Goal: Task Accomplishment & Management: Manage account settings

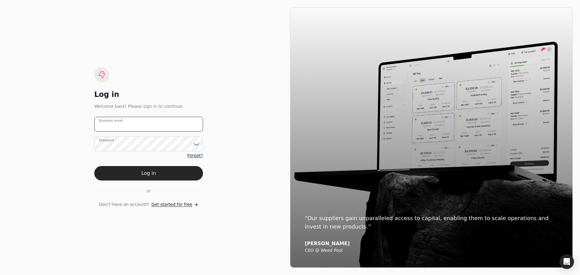
type email "[PERSON_NAME][EMAIL_ADDRESS][DOMAIN_NAME]"
click at [165, 172] on button "Log in" at bounding box center [148, 173] width 109 height 14
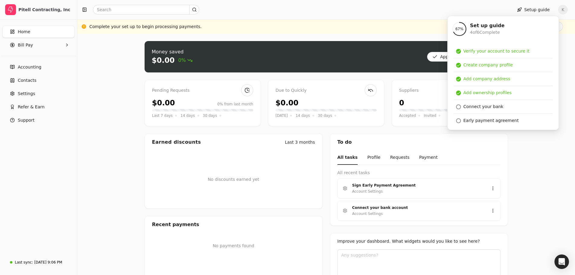
click at [528, 177] on div "Money saved $0.00 0% Approve bills Pay Pending Requests $0.00 0% from last mont…" at bounding box center [326, 168] width 498 height 269
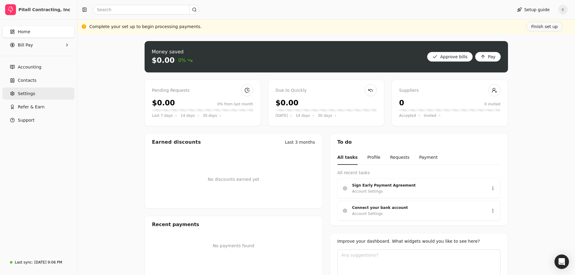
click at [29, 92] on span "Settings" at bounding box center [26, 94] width 17 height 6
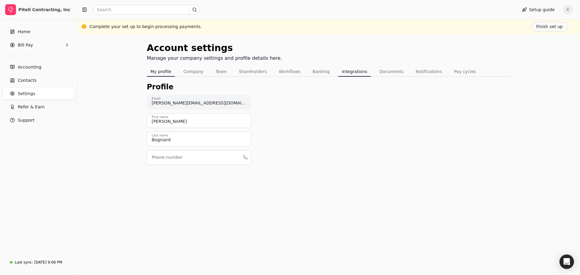
click at [348, 72] on button "Integrations" at bounding box center [354, 72] width 33 height 10
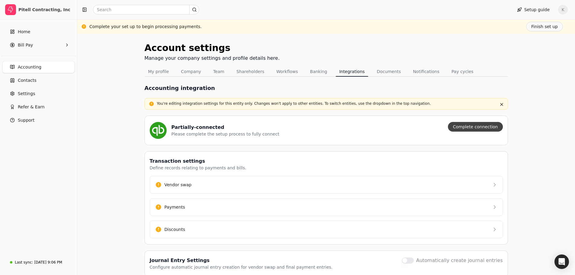
click at [482, 126] on button "Complete connection" at bounding box center [475, 127] width 55 height 10
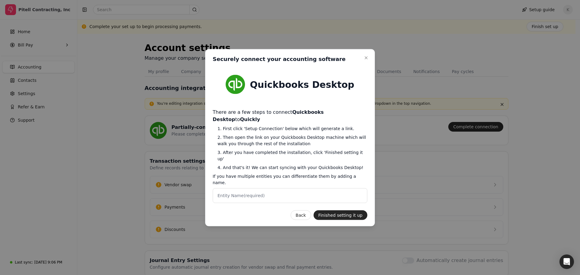
click at [230, 192] on label "Entity Name (required)" at bounding box center [240, 195] width 47 height 6
click at [271, 188] on Name "Entity Name (required)" at bounding box center [290, 195] width 155 height 15
type Name "Pitell Contracting Inc"
click at [347, 210] on button "Finished setting it up" at bounding box center [340, 215] width 54 height 10
click at [346, 210] on button "Finished setting it up" at bounding box center [340, 215] width 54 height 10
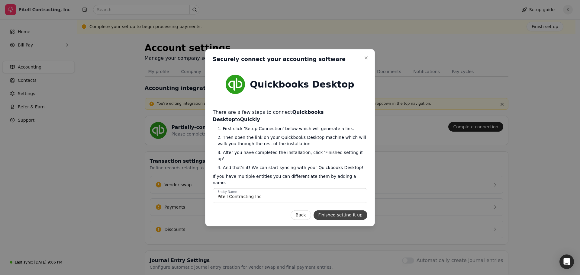
click at [344, 210] on button "Finished setting it up" at bounding box center [340, 215] width 54 height 10
click at [365, 60] on icon "button" at bounding box center [366, 57] width 5 height 5
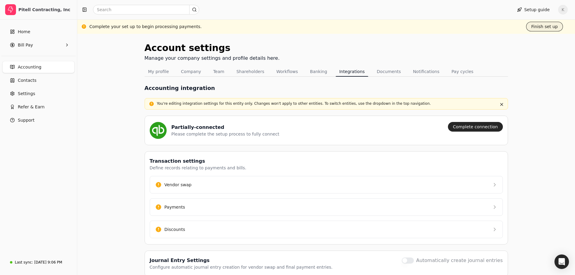
click at [541, 25] on button "Finish set up" at bounding box center [544, 27] width 37 height 10
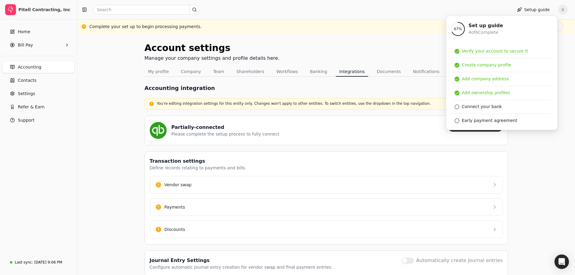
click at [400, 40] on div "Account settings Manage your company settings and profile details here. My prof…" at bounding box center [326, 168] width 498 height 268
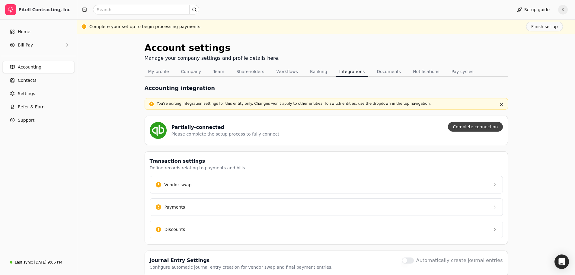
click at [462, 128] on button "Complete connection" at bounding box center [475, 127] width 55 height 10
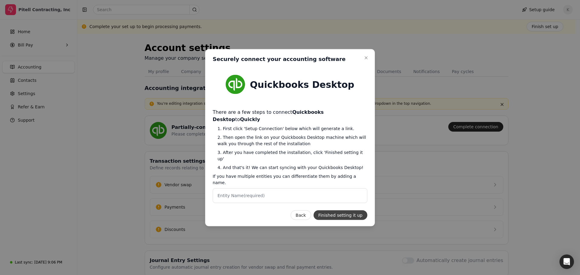
click at [338, 210] on button "Finished setting it up" at bounding box center [340, 215] width 54 height 10
click at [229, 192] on label "Entity Name (required)" at bounding box center [240, 195] width 47 height 6
click at [229, 188] on Name "Entity Name (required)" at bounding box center [290, 195] width 155 height 15
type Name "Pitell Contracting Inc"
click at [343, 210] on button "Finished setting it up" at bounding box center [340, 215] width 54 height 10
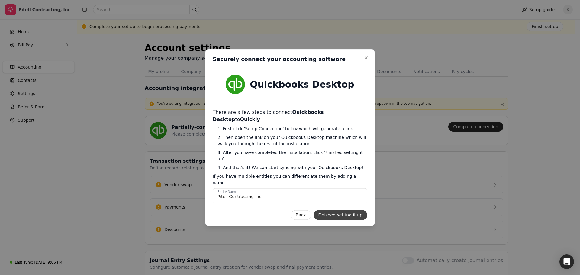
click at [352, 210] on button "Finished setting it up" at bounding box center [340, 215] width 54 height 10
click at [368, 61] on button "Close" at bounding box center [365, 57] width 7 height 7
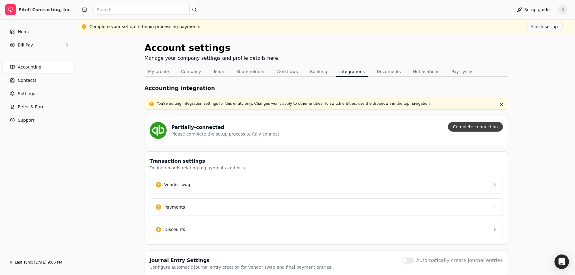
click at [488, 128] on button "Complete connection" at bounding box center [475, 127] width 55 height 10
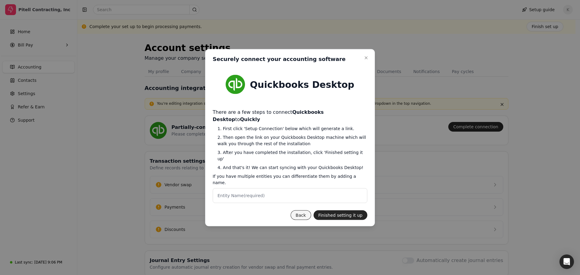
click at [307, 210] on button "Back" at bounding box center [301, 215] width 21 height 10
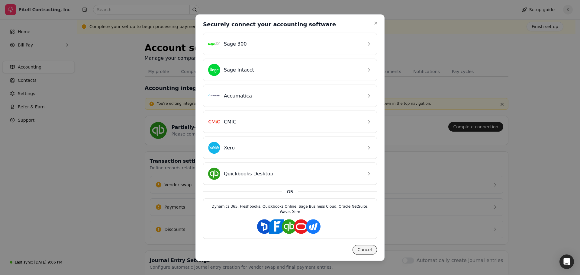
click at [368, 247] on button "Cancel" at bounding box center [364, 250] width 24 height 10
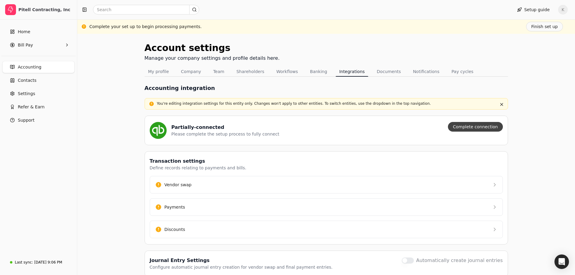
click at [471, 126] on button "Complete connection" at bounding box center [475, 127] width 55 height 10
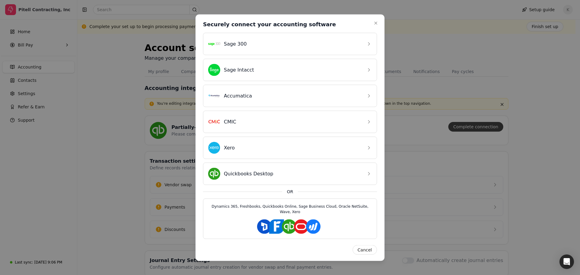
click at [471, 126] on div at bounding box center [290, 137] width 580 height 275
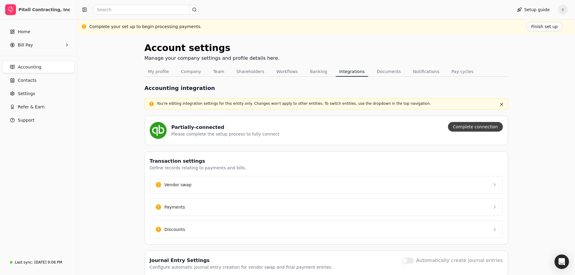
click at [471, 126] on button "Complete connection" at bounding box center [475, 127] width 55 height 10
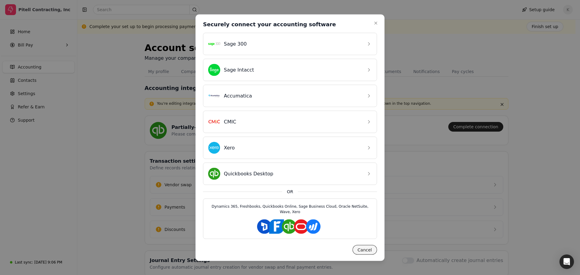
click at [372, 246] on button "Cancel" at bounding box center [364, 250] width 24 height 10
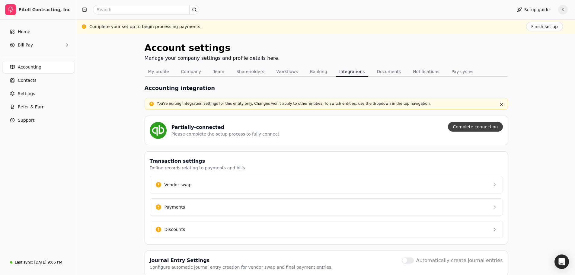
click at [495, 127] on button "Complete connection" at bounding box center [475, 127] width 55 height 10
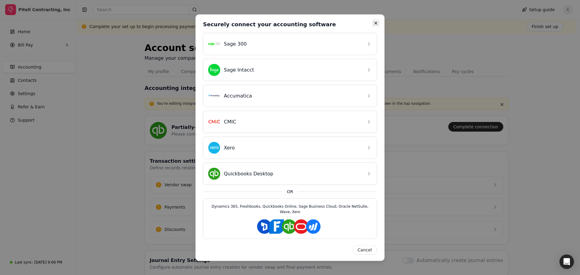
click at [374, 24] on icon "button" at bounding box center [375, 23] width 5 height 5
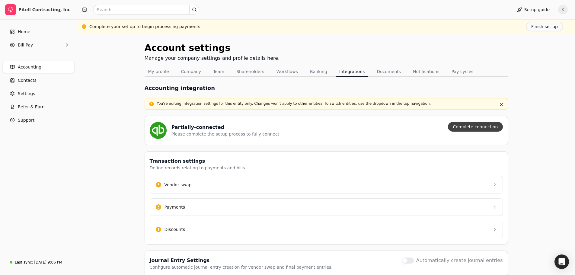
click at [466, 130] on button "Complete connection" at bounding box center [475, 127] width 55 height 10
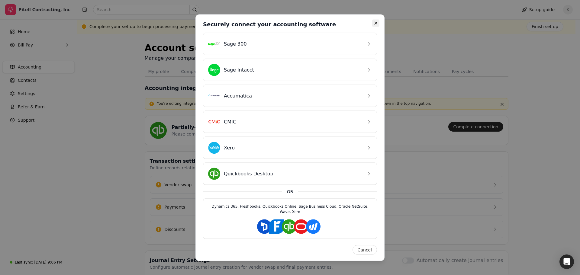
click at [373, 25] on icon "button" at bounding box center [375, 23] width 5 height 5
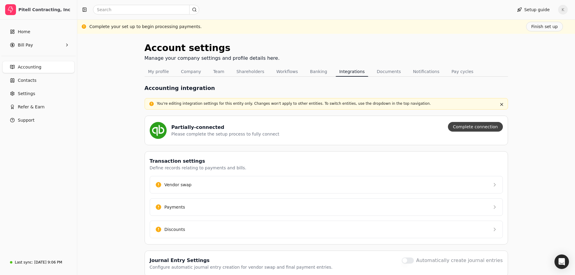
click at [473, 128] on button "Complete connection" at bounding box center [475, 127] width 55 height 10
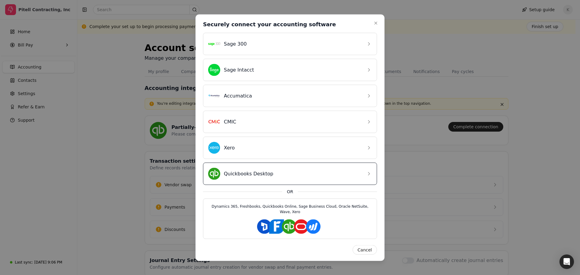
click at [349, 178] on div "Quickbooks Desktop" at bounding box center [285, 174] width 154 height 12
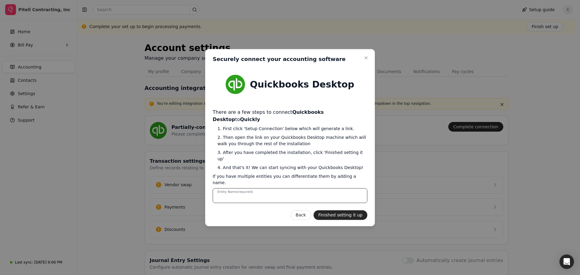
click at [232, 189] on Name "Entity Name (required)" at bounding box center [290, 195] width 155 height 15
click at [350, 210] on button "Finished setting it up" at bounding box center [340, 215] width 54 height 10
click at [267, 188] on Name "Pitell Contracting Inc" at bounding box center [290, 195] width 155 height 15
click at [343, 210] on button "Finished setting it up" at bounding box center [340, 215] width 54 height 10
click at [248, 188] on Name "Pitell [DATE]" at bounding box center [290, 195] width 155 height 15
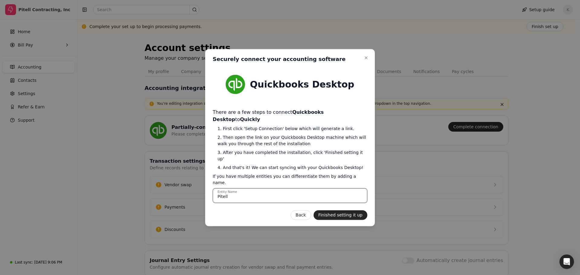
type Name "Pitell Contracting Inc"
click at [352, 210] on button "Finished setting it up" at bounding box center [340, 215] width 54 height 10
click at [343, 201] on div "Quickbooks Desktop There are a few steps to connect Quickbooks Desktop to Quick…" at bounding box center [290, 143] width 155 height 153
click at [368, 60] on icon "button" at bounding box center [366, 57] width 5 height 5
